Goal: Navigation & Orientation: Find specific page/section

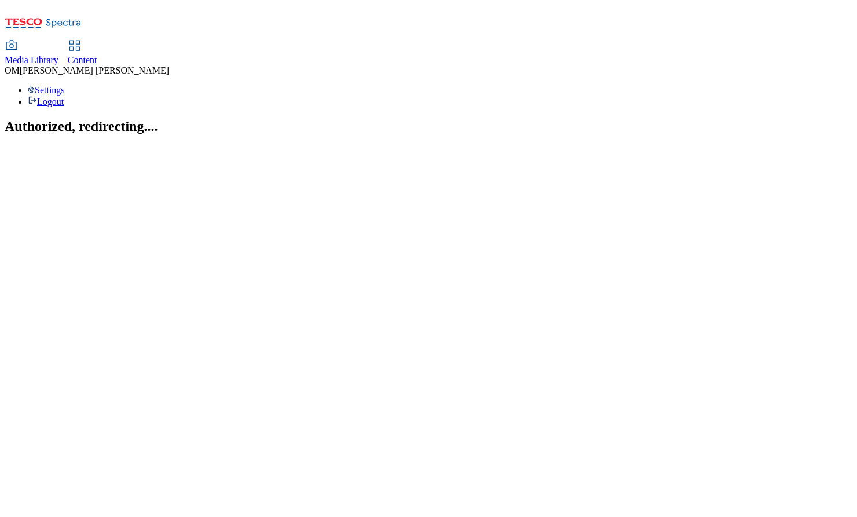
click at [58, 55] on span "Media Library" at bounding box center [32, 60] width 54 height 10
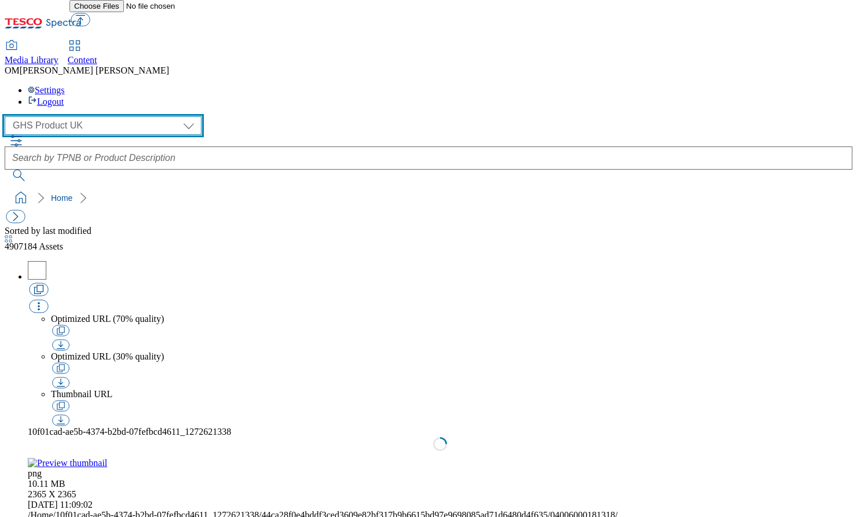
click at [104, 116] on select "GHS Marketing UK GHS Product UK ghs-roi" at bounding box center [103, 125] width 197 height 19
select select "flare-ghs-mktg"
click at [8, 116] on select "GHS Marketing UK GHS Product UK ghs-roi" at bounding box center [103, 125] width 197 height 19
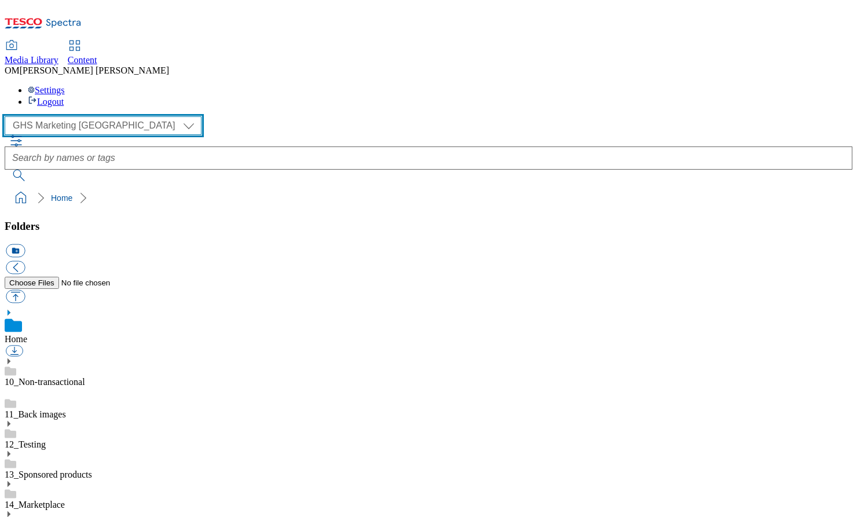
scroll to position [2, 0]
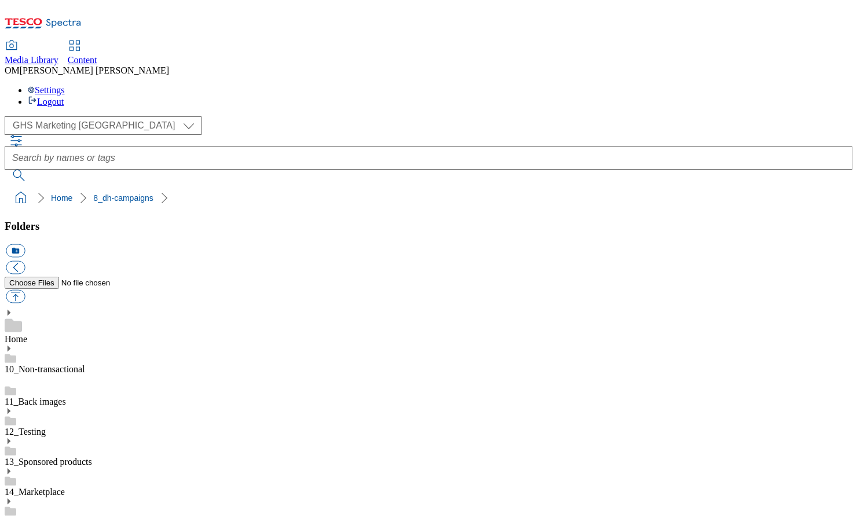
scroll to position [38, 0]
